Goal: Navigation & Orientation: Find specific page/section

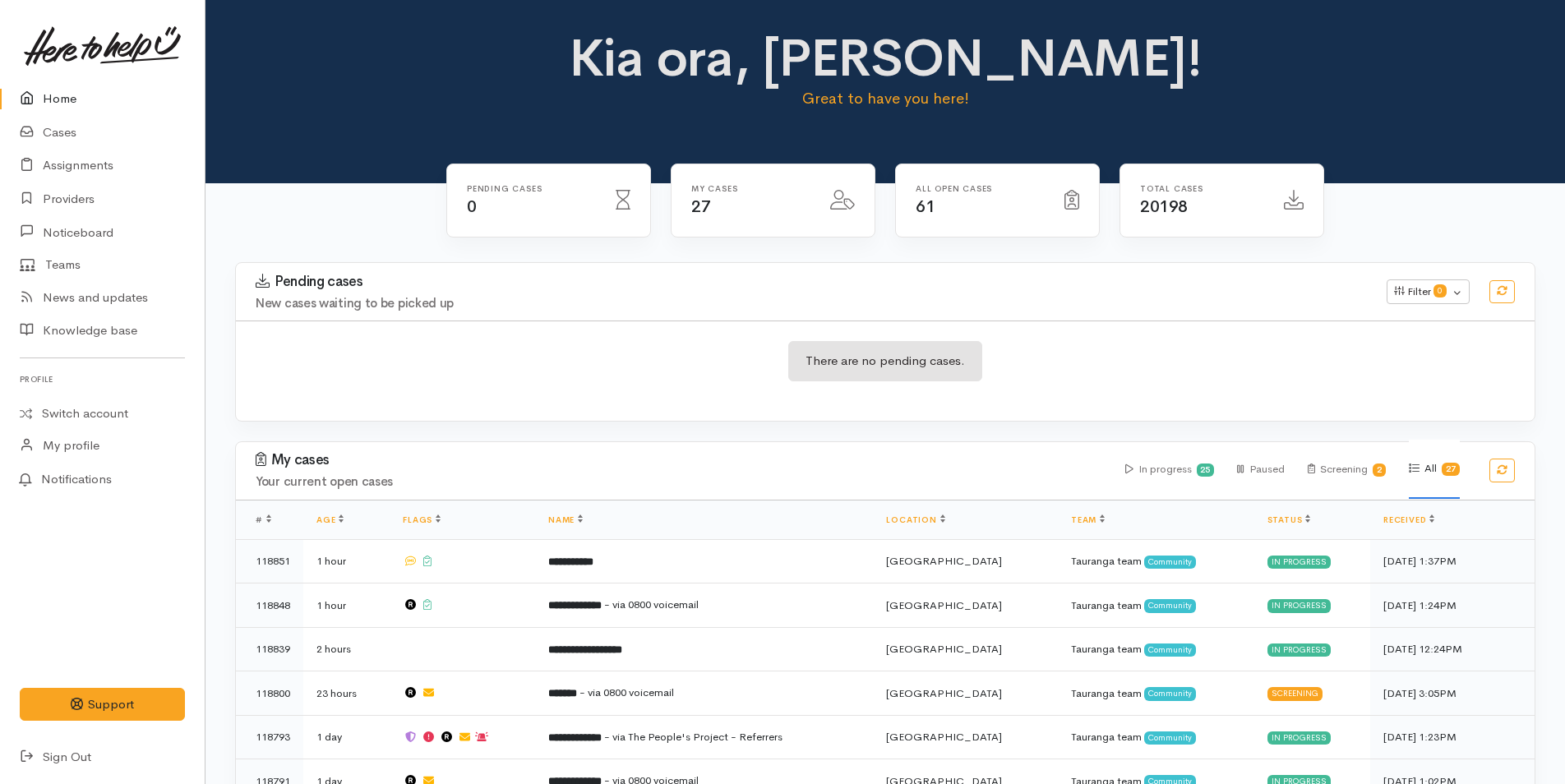
click at [554, 119] on div "Kia ora, Rachel! Great to have you here!" at bounding box center [885, 76] width 1320 height 94
click at [60, 133] on link "Cases" at bounding box center [102, 132] width 205 height 34
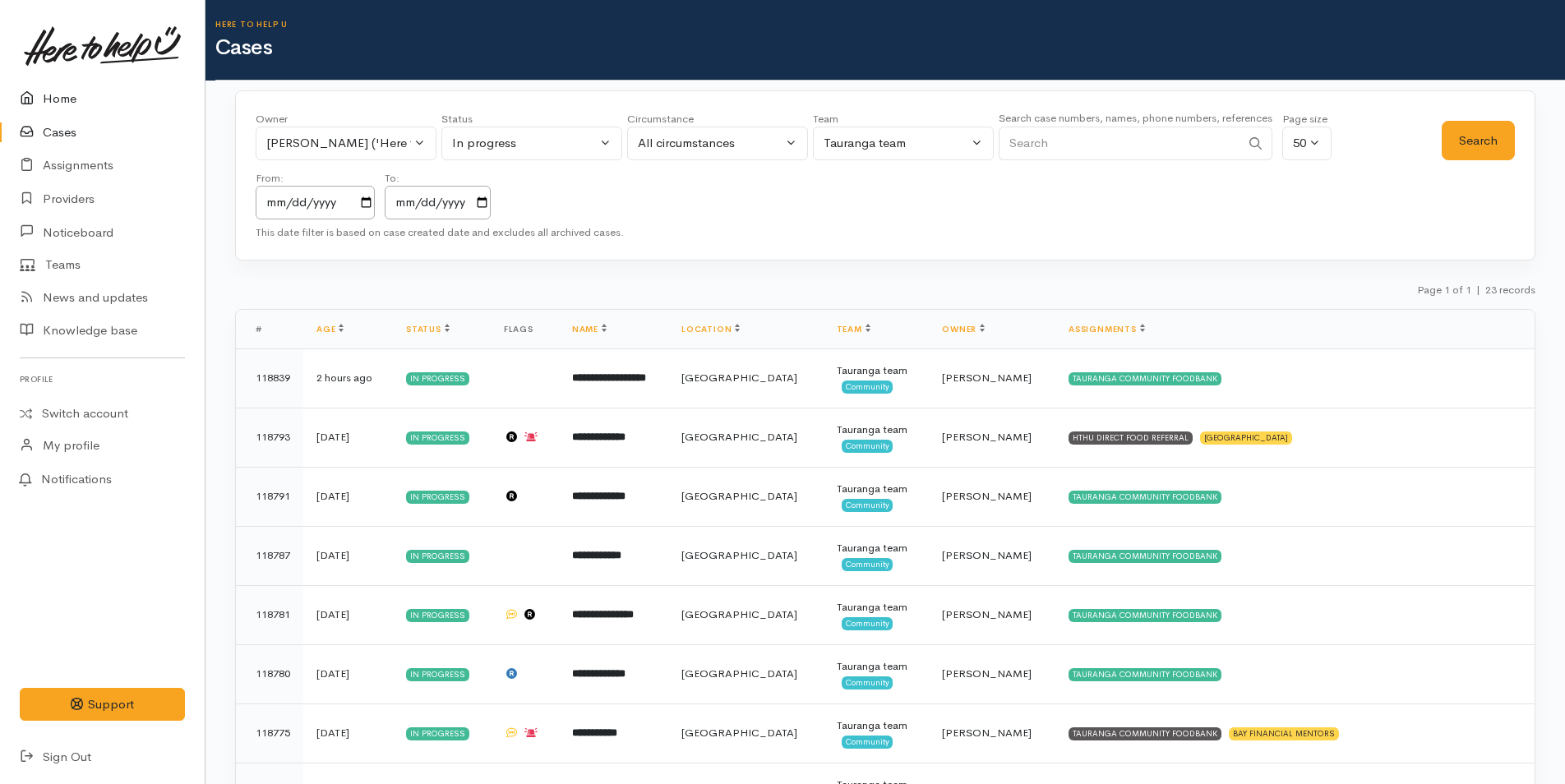
click at [59, 97] on link "Home" at bounding box center [102, 99] width 205 height 34
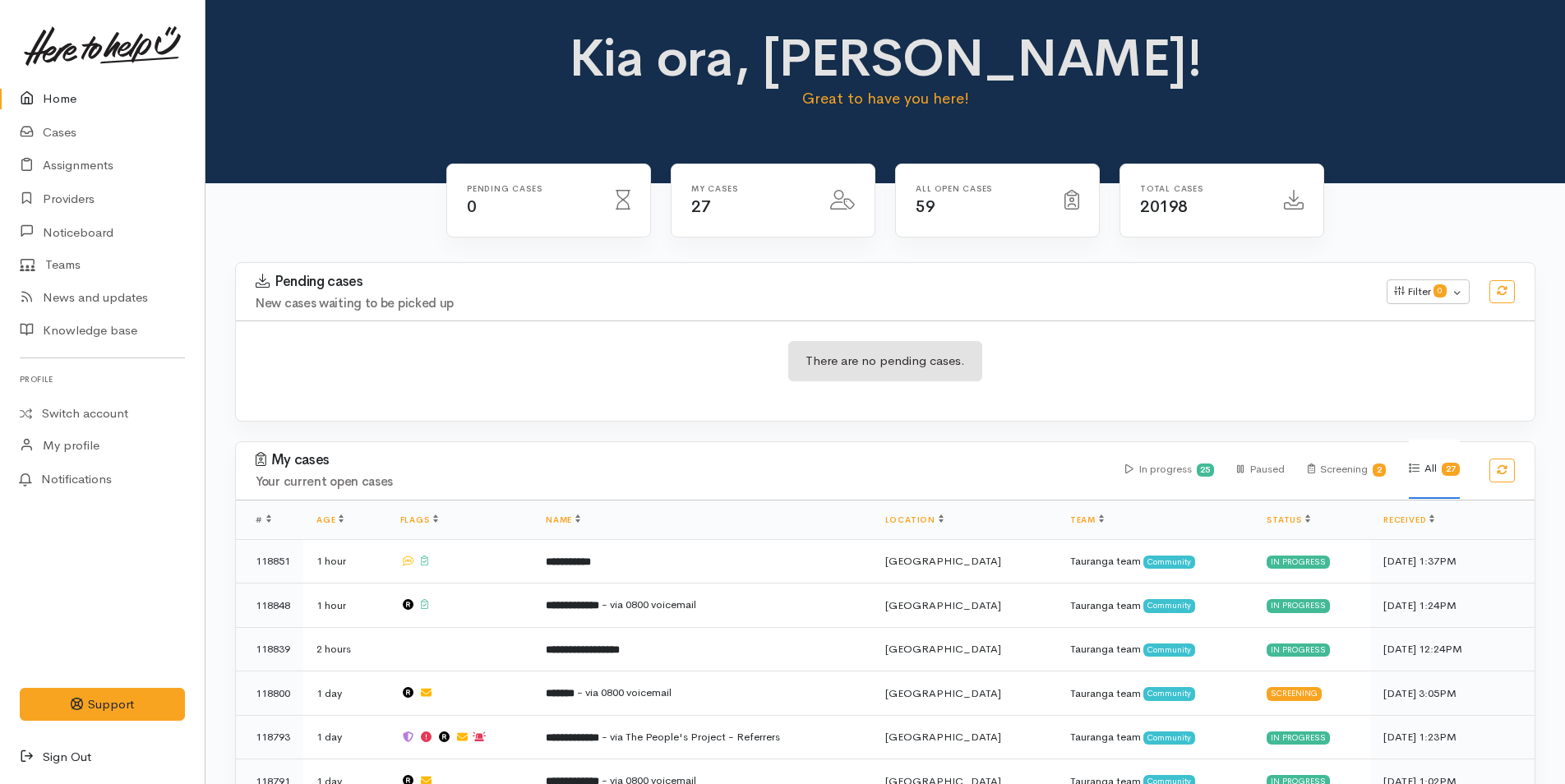
click at [67, 756] on link "Sign Out" at bounding box center [102, 757] width 205 height 34
